Goal: Information Seeking & Learning: Get advice/opinions

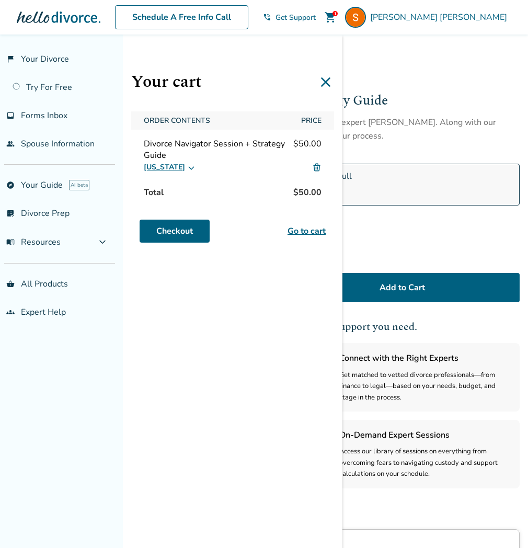
select select "***"
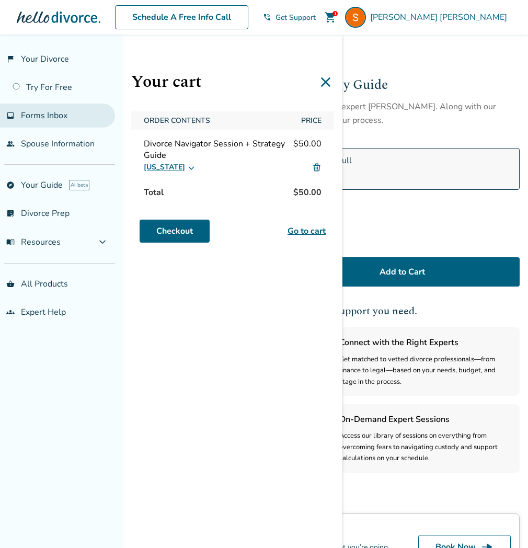
click at [45, 113] on span "Forms Inbox" at bounding box center [44, 115] width 47 height 11
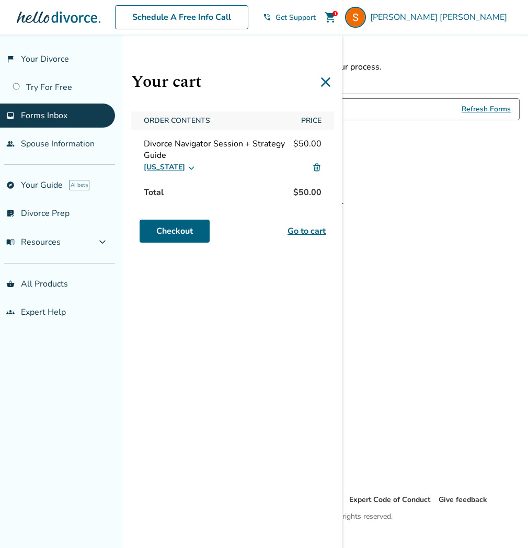
click at [476, 247] on div "Forms Inbox Find your completed and filed forms for each step in your process. …" at bounding box center [326, 256] width 402 height 475
click at [326, 80] on icon at bounding box center [325, 82] width 17 height 17
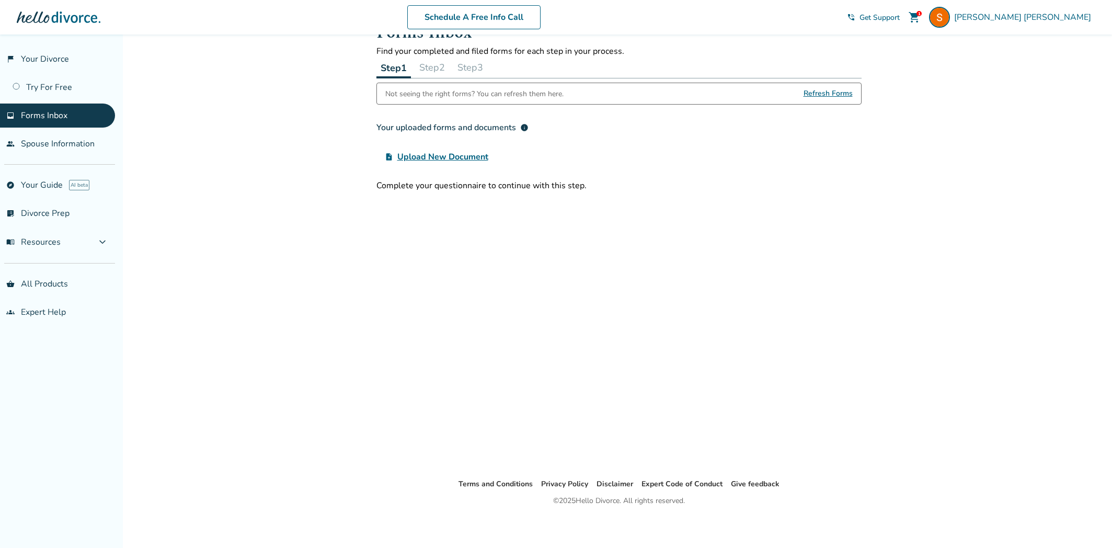
scroll to position [34, 0]
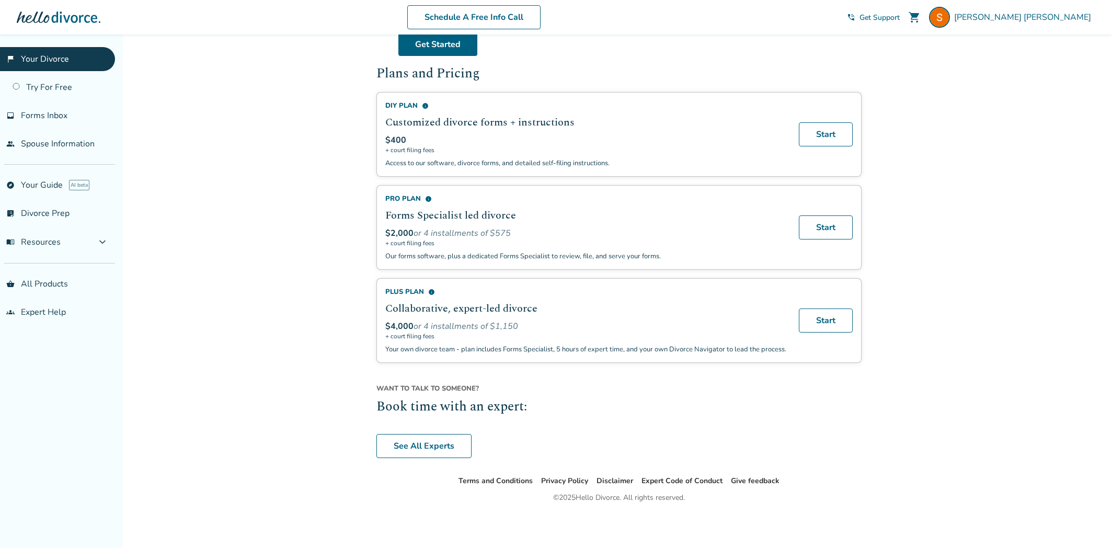
scroll to position [610, 0]
click at [441, 443] on link "See All Experts" at bounding box center [423, 446] width 95 height 24
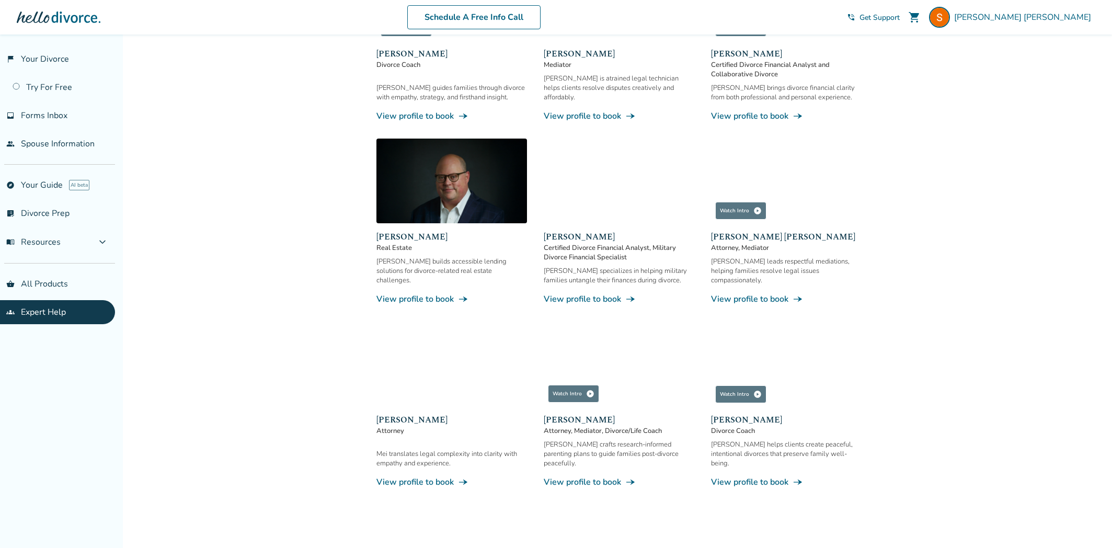
scroll to position [479, 0]
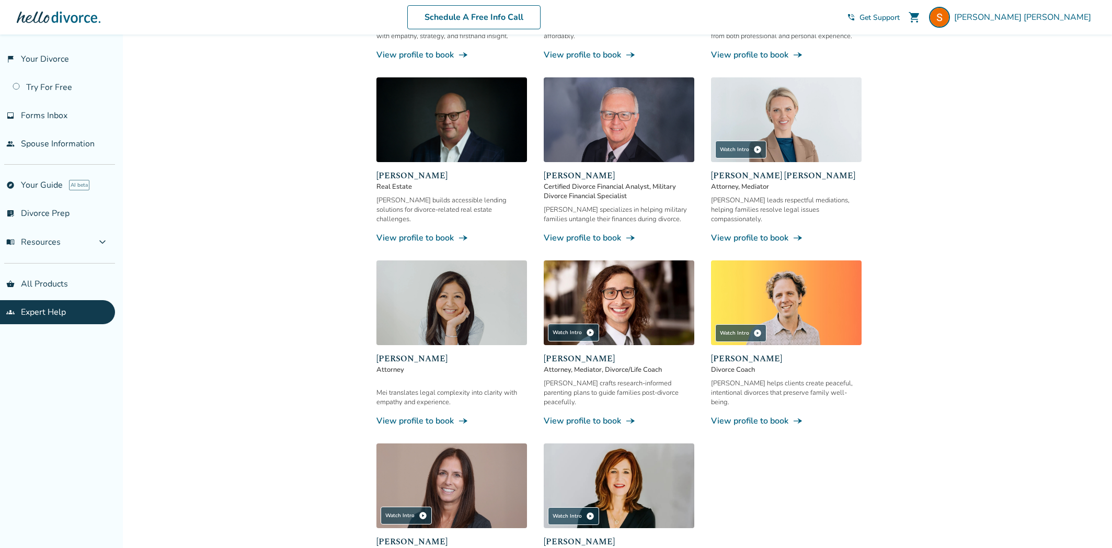
click at [414, 415] on link "View profile to book line_end_arrow_notch" at bounding box center [451, 420] width 151 height 11
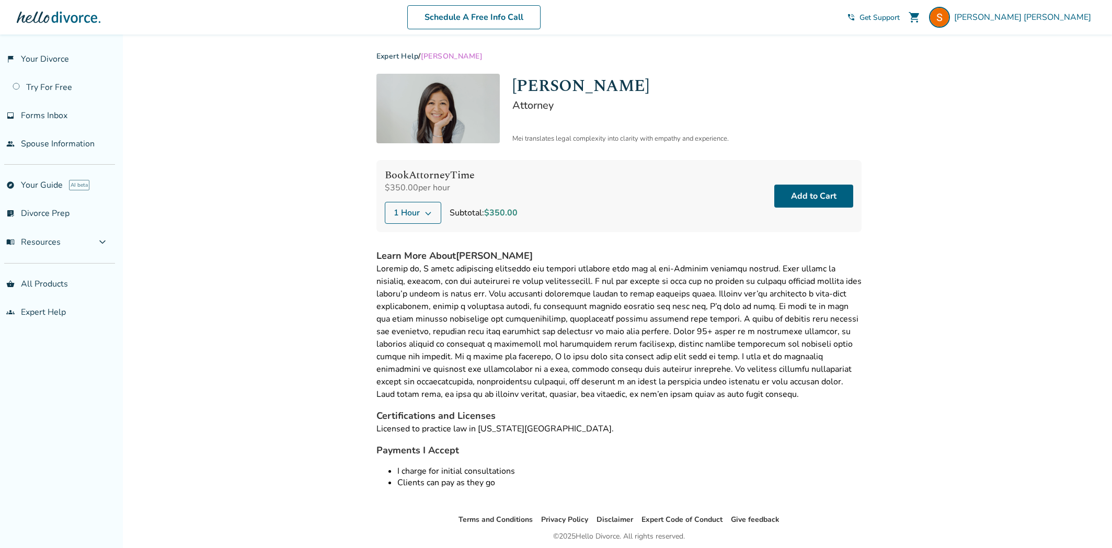
click at [324, 356] on div "Added to cart Expert Help / [PERSON_NAME] [PERSON_NAME] Attorney [PERSON_NAME] …" at bounding box center [556, 310] width 1112 height 552
click at [47, 184] on link "explore Your Guide AI beta" at bounding box center [57, 185] width 115 height 24
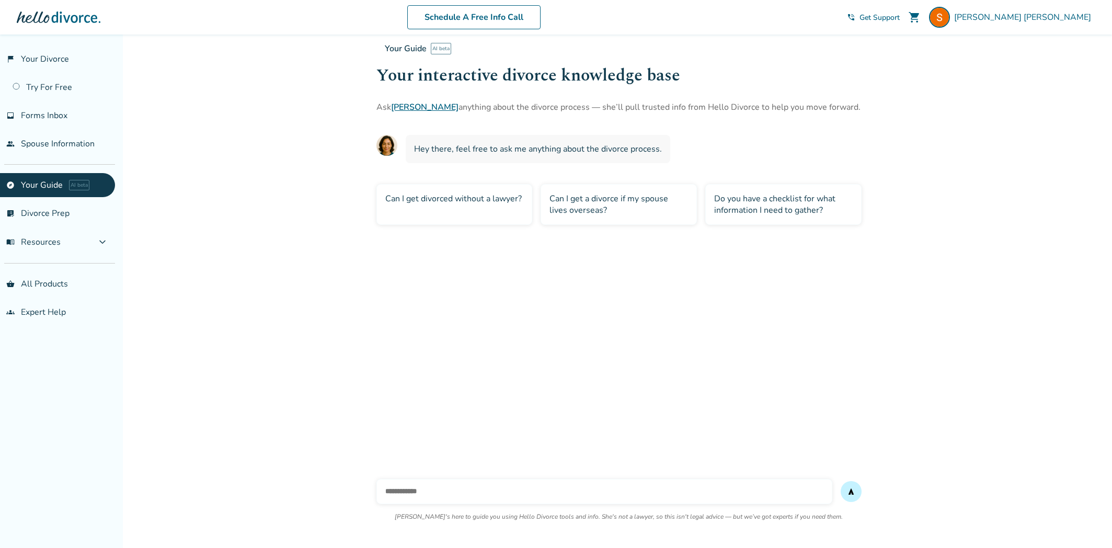
click at [614, 499] on input "text" at bounding box center [604, 491] width 456 height 25
type input "**********"
click at [840, 481] on button "send" at bounding box center [850, 491] width 21 height 21
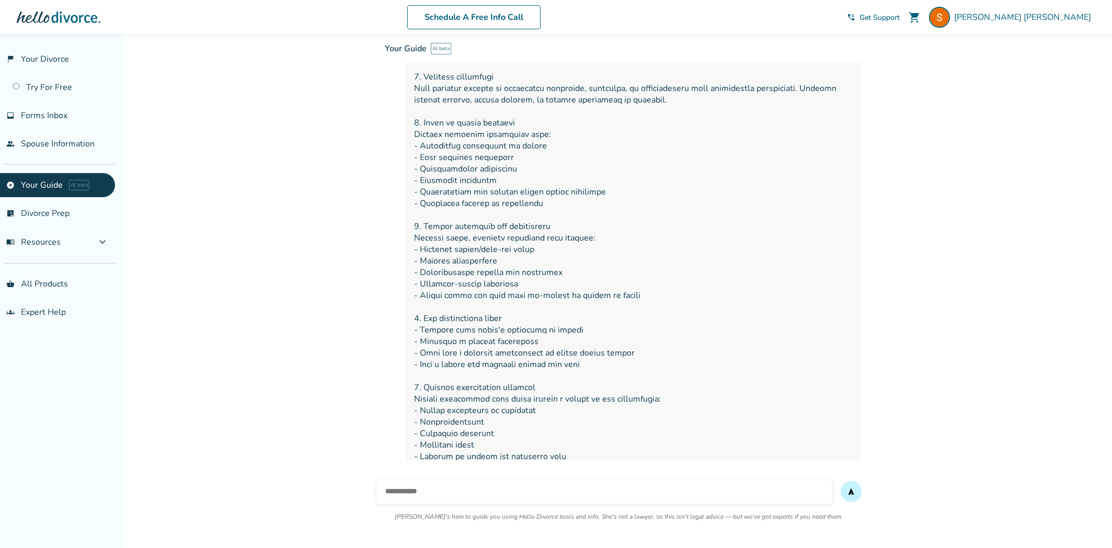
scroll to position [177, 0]
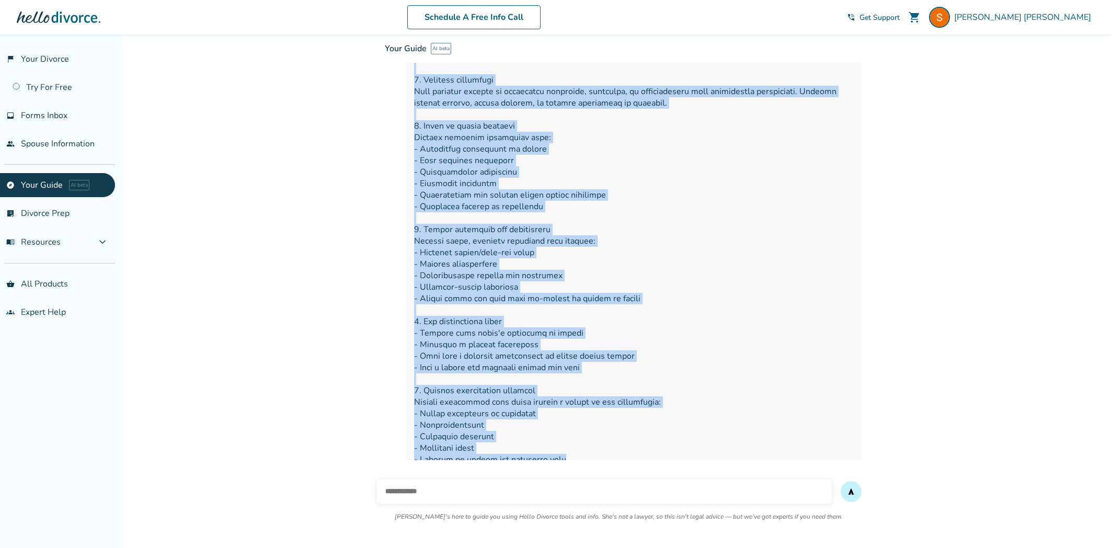
drag, startPoint x: 411, startPoint y: 74, endPoint x: 594, endPoint y: 452, distance: 419.8
click at [594, 452] on div "Your Guide AI beta Your interactive divorce knowledge base Ask [PERSON_NAME] an…" at bounding box center [618, 197] width 485 height 645
copy div "loremipsumd sitamet consectet adip Eli Seddoe temporin utlab etd magnaal enimad…"
click at [501, 63] on div "Your Guide AI beta Your interactive divorce knowledge base Ask [PERSON_NAME] an…" at bounding box center [932, 73] width 1112 height 79
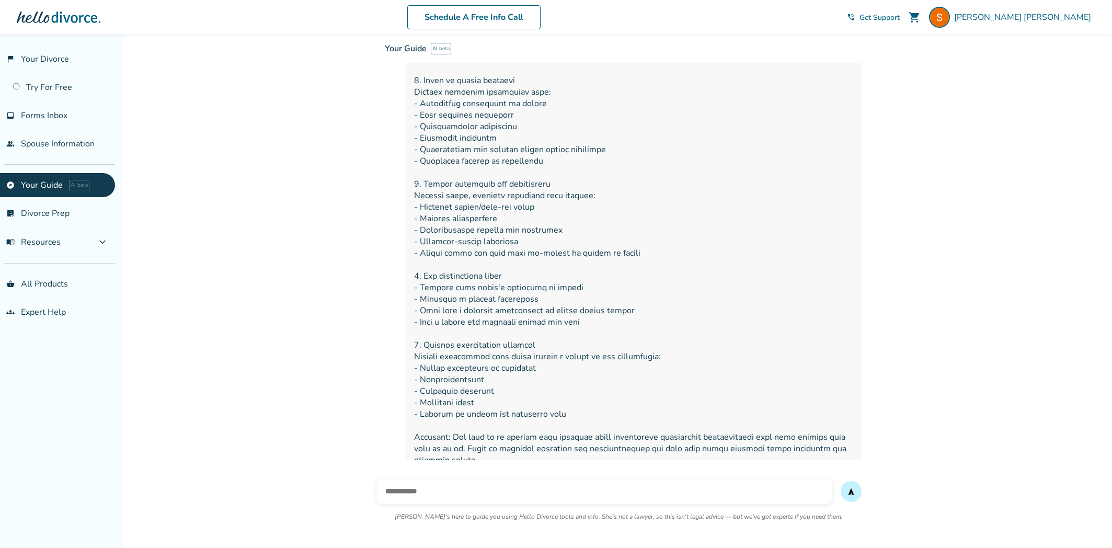
scroll to position [227, 0]
click at [468, 493] on input "text" at bounding box center [604, 491] width 456 height 25
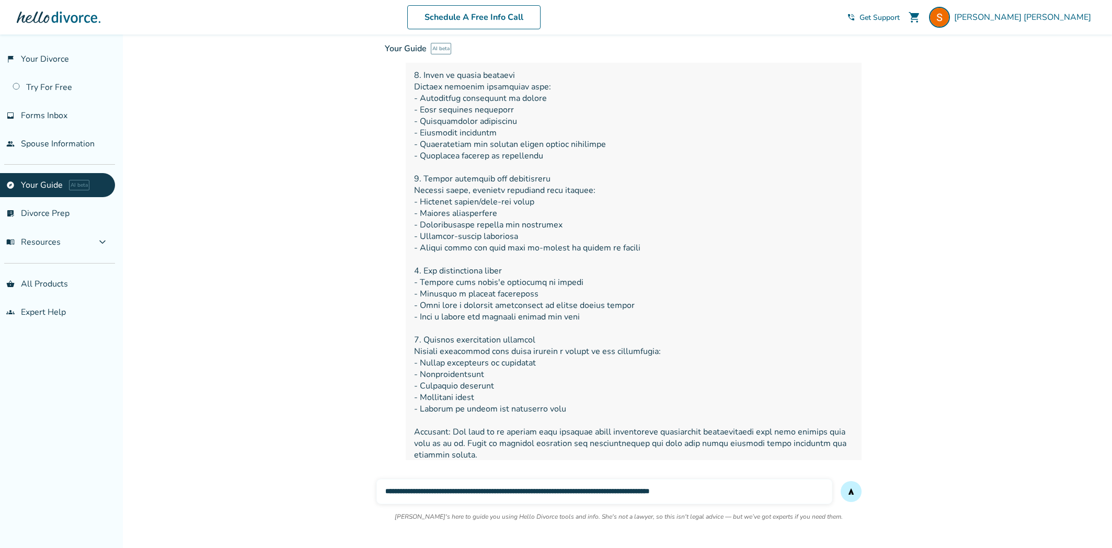
type input "**********"
click at [840, 481] on button "send" at bounding box center [850, 491] width 21 height 21
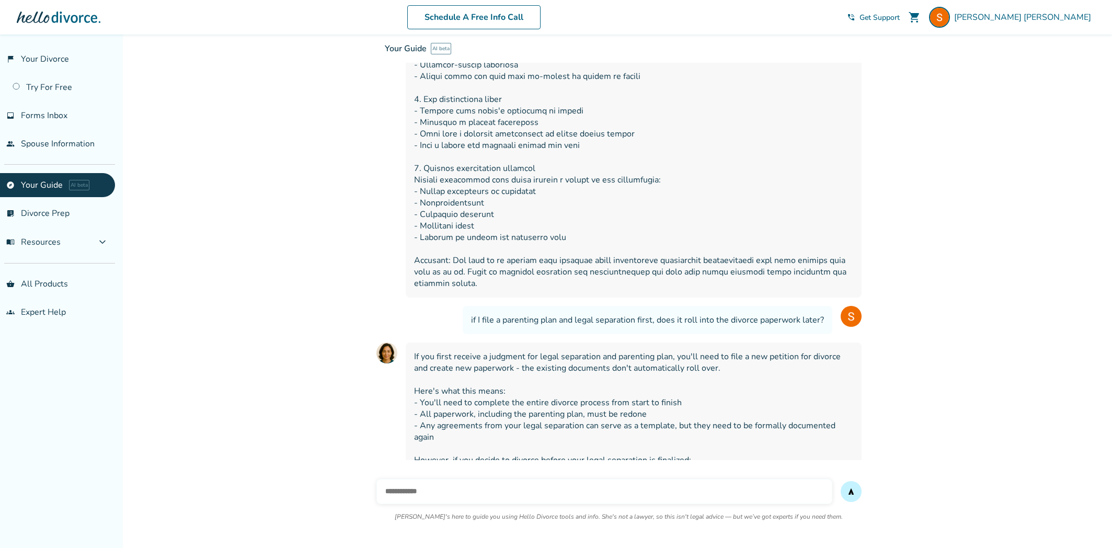
scroll to position [469, 0]
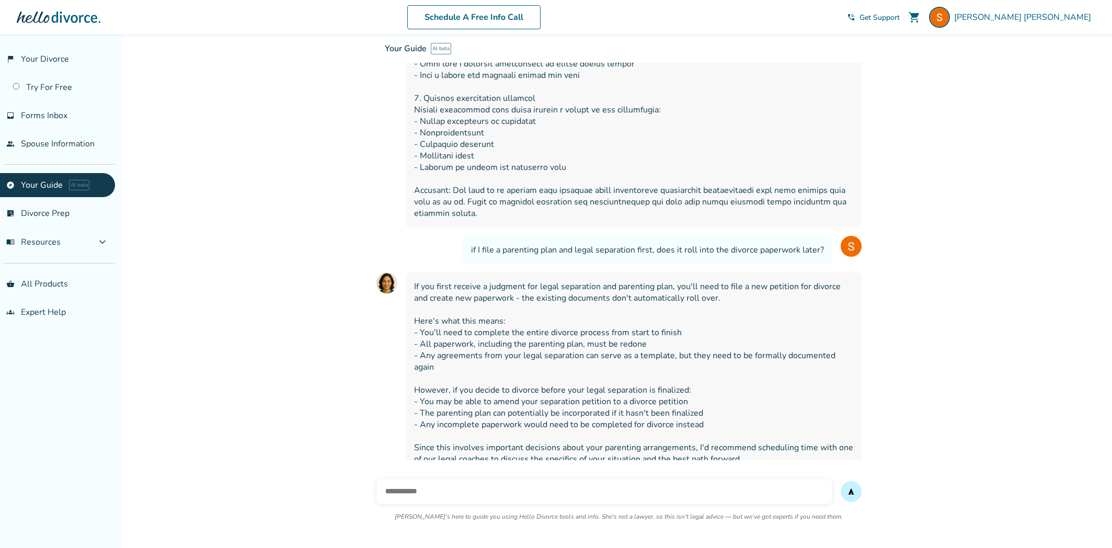
click at [486, 396] on span "If you first receive a judgment for legal separation and parenting plan, you'll…" at bounding box center [633, 373] width 439 height 184
click at [485, 411] on span "If you first receive a judgment for legal separation and parenting plan, you'll…" at bounding box center [633, 373] width 439 height 184
click at [488, 441] on span "If you first receive a judgment for legal separation and parenting plan, you'll…" at bounding box center [633, 373] width 439 height 184
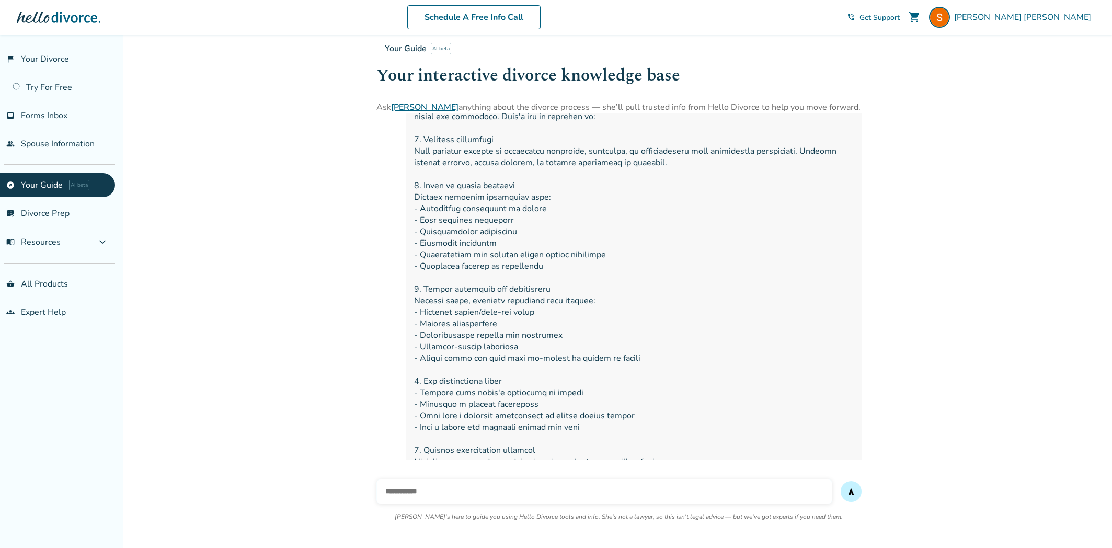
scroll to position [0, 0]
